Goal: Navigation & Orientation: Find specific page/section

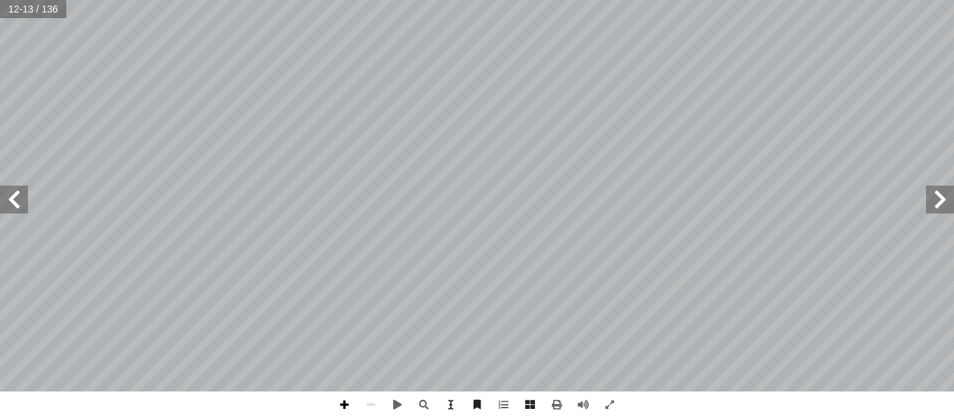
click at [343, 403] on span at bounding box center [344, 405] width 27 height 27
click at [20, 200] on span at bounding box center [14, 200] width 28 height 28
click at [374, 409] on span at bounding box center [371, 405] width 27 height 27
click at [10, 207] on span at bounding box center [14, 200] width 28 height 28
click at [346, 401] on span at bounding box center [344, 405] width 27 height 27
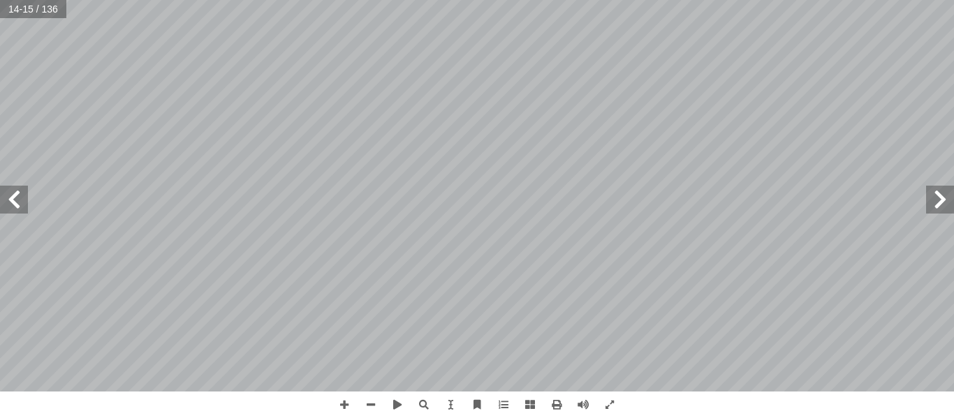
click at [935, 200] on span at bounding box center [940, 200] width 28 height 28
click at [348, 406] on span at bounding box center [344, 405] width 27 height 27
